Goal: Information Seeking & Learning: Learn about a topic

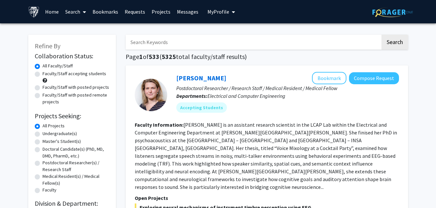
click at [215, 45] on input "Search Keywords" at bounding box center [253, 42] width 255 height 15
type input "gait"
click at [381, 35] on button "Search" at bounding box center [394, 42] width 27 height 15
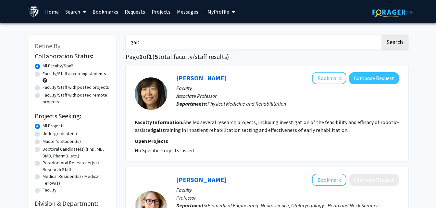
click at [193, 78] on link "[PERSON_NAME]" at bounding box center [201, 78] width 50 height 8
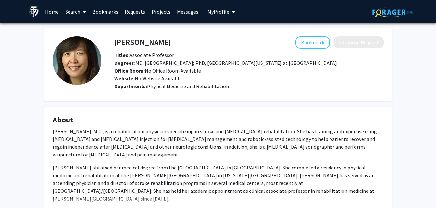
drag, startPoint x: 110, startPoint y: 42, endPoint x: 157, endPoint y: 45, distance: 47.1
click at [157, 45] on div "[PERSON_NAME] Bookmark Compose Request" at bounding box center [248, 42] width 279 height 12
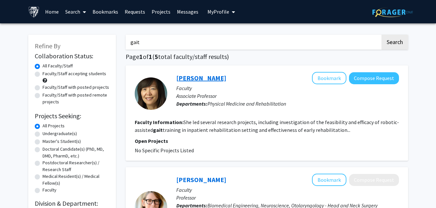
click at [189, 77] on link "[PERSON_NAME]" at bounding box center [201, 78] width 50 height 8
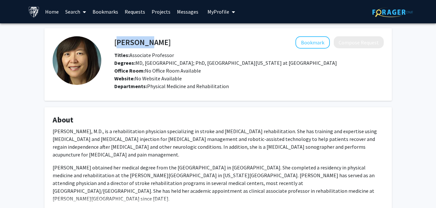
drag, startPoint x: 143, startPoint y: 43, endPoint x: 115, endPoint y: 41, distance: 27.6
click at [115, 41] on h4 "[PERSON_NAME]" at bounding box center [142, 42] width 56 height 12
copy h4 "[PERSON_NAME]"
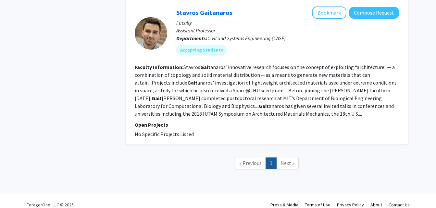
scroll to position [539, 0]
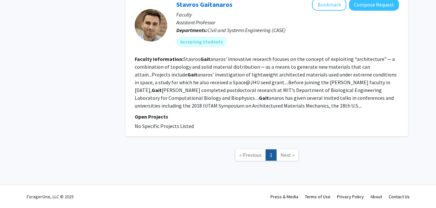
click at [281, 161] on nav "« Previous 1 Next »" at bounding box center [267, 156] width 282 height 26
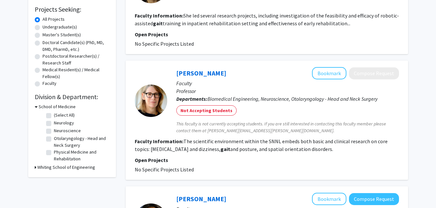
scroll to position [0, 0]
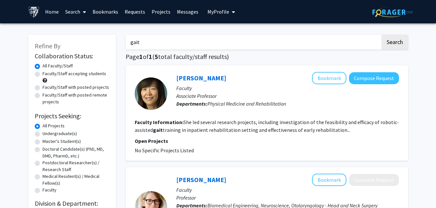
click at [154, 39] on input "gait" at bounding box center [253, 42] width 255 height 15
click at [224, 44] on input "gait" at bounding box center [253, 42] width 255 height 15
type input "g"
click at [381, 35] on button "Search" at bounding box center [394, 42] width 27 height 15
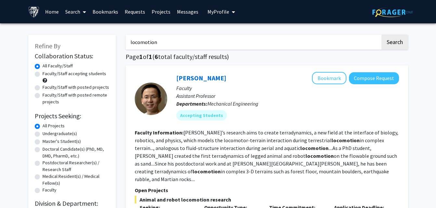
click at [300, 149] on b "locomotion" at bounding box center [314, 148] width 28 height 6
drag, startPoint x: 165, startPoint y: 48, endPoint x: 126, endPoint y: 41, distance: 39.8
click at [126, 41] on input "locomotion" at bounding box center [253, 42] width 255 height 15
type input "terrain"
click at [381, 35] on button "Search" at bounding box center [394, 42] width 27 height 15
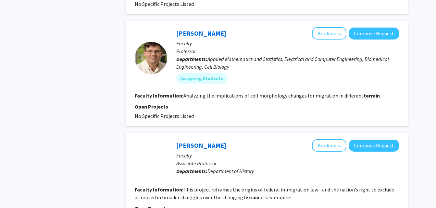
scroll to position [366, 0]
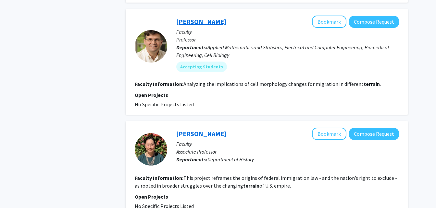
click at [208, 18] on link "[PERSON_NAME]" at bounding box center [201, 22] width 50 height 8
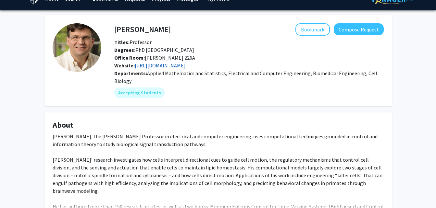
scroll to position [52, 0]
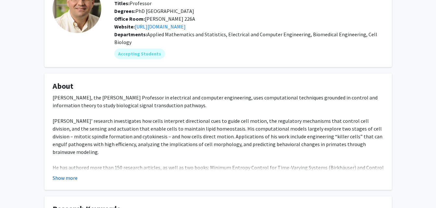
click at [62, 178] on button "Show more" at bounding box center [65, 178] width 25 height 8
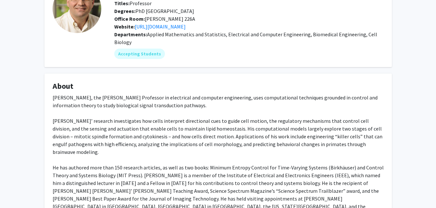
scroll to position [0, 0]
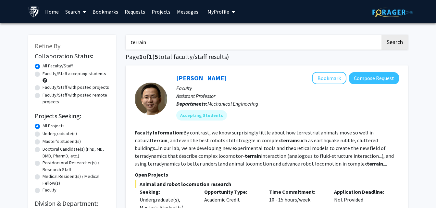
drag, startPoint x: 158, startPoint y: 38, endPoint x: 127, endPoint y: 38, distance: 30.8
click at [127, 38] on input "terrain" at bounding box center [253, 42] width 255 height 15
type input "vestibular"
click at [381, 35] on button "Search" at bounding box center [394, 42] width 27 height 15
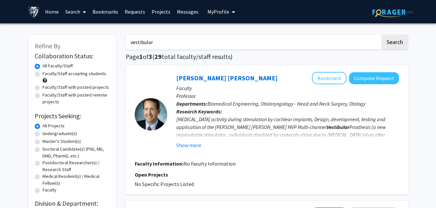
click at [205, 135] on div "[MEDICAL_DATA] activity during stimulation by cochlear implants, Design, develo…" at bounding box center [287, 154] width 222 height 78
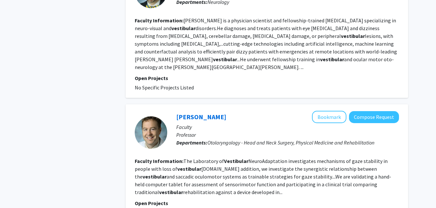
scroll to position [390, 0]
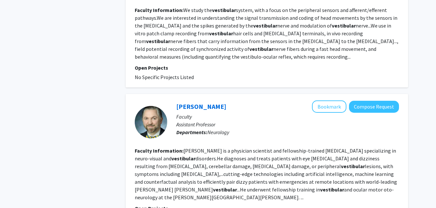
scroll to position [260, 0]
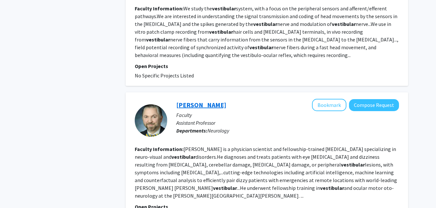
click at [203, 106] on link "[PERSON_NAME]" at bounding box center [201, 105] width 50 height 8
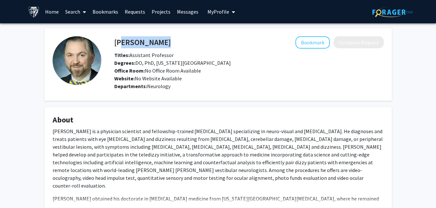
drag, startPoint x: 171, startPoint y: 43, endPoint x: 118, endPoint y: 39, distance: 52.7
click at [118, 39] on div "[PERSON_NAME] Bookmark Compose Request" at bounding box center [248, 42] width 279 height 12
click at [154, 43] on h4 "[PERSON_NAME]" at bounding box center [142, 42] width 56 height 12
drag, startPoint x: 171, startPoint y: 47, endPoint x: 114, endPoint y: 38, distance: 57.2
click at [114, 38] on div "[PERSON_NAME] Bookmark Compose Request" at bounding box center [248, 42] width 279 height 12
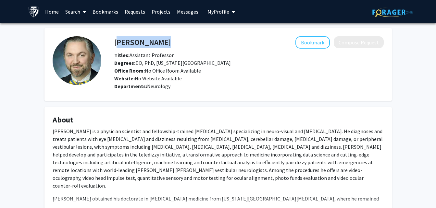
copy h4 "[PERSON_NAME]"
click at [183, 100] on fg-card "[PERSON_NAME] Bookmark Compose Request Titles: Assistant Professor Degrees: DO,…" at bounding box center [217, 64] width 347 height 73
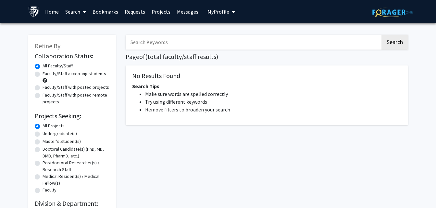
click at [157, 51] on div "Search Page of ( total faculty/staff results) No Results Found Search Tips Make…" at bounding box center [267, 122] width 292 height 188
click at [149, 41] on input "Search Keywords" at bounding box center [253, 42] width 255 height 15
type input "b"
type input "control theory"
click at [381, 35] on button "Search" at bounding box center [394, 42] width 27 height 15
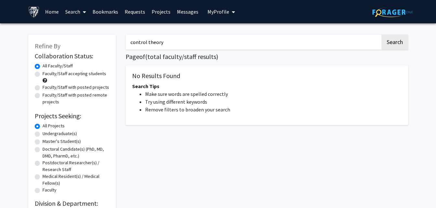
click at [381, 35] on button "Search" at bounding box center [394, 42] width 27 height 15
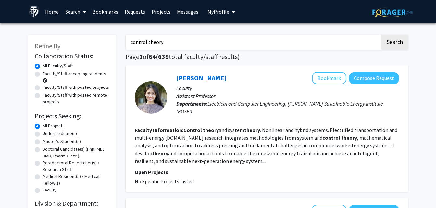
click at [177, 43] on input "control theory" at bounding box center [253, 42] width 255 height 15
click at [186, 139] on fg-read-more "Control theory and system theory . Nonlinear and hybrid systems. Electrified tr…" at bounding box center [266, 146] width 262 height 38
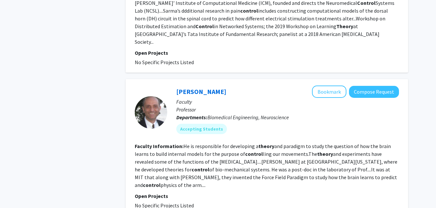
scroll to position [1245, 0]
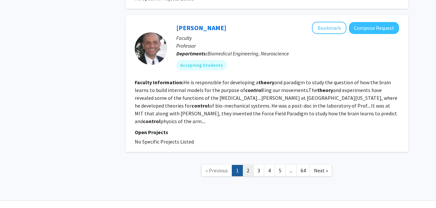
click at [249, 165] on link "2" at bounding box center [247, 170] width 11 height 11
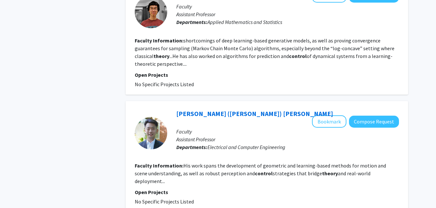
scroll to position [364, 0]
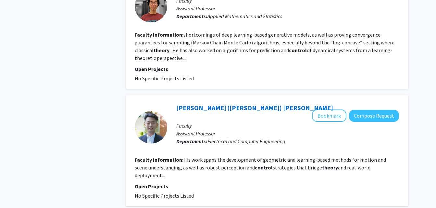
click at [211, 104] on link "Ziyun (Claude) Wang" at bounding box center [254, 108] width 157 height 8
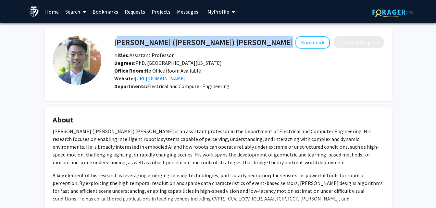
drag, startPoint x: 116, startPoint y: 43, endPoint x: 199, endPoint y: 45, distance: 83.7
click at [199, 45] on div "Ziyun (Claude) Wang Bookmark Compose Request" at bounding box center [248, 42] width 279 height 12
copy h4 "Ziyun (Claude) Wang"
